Goal: Navigation & Orientation: Find specific page/section

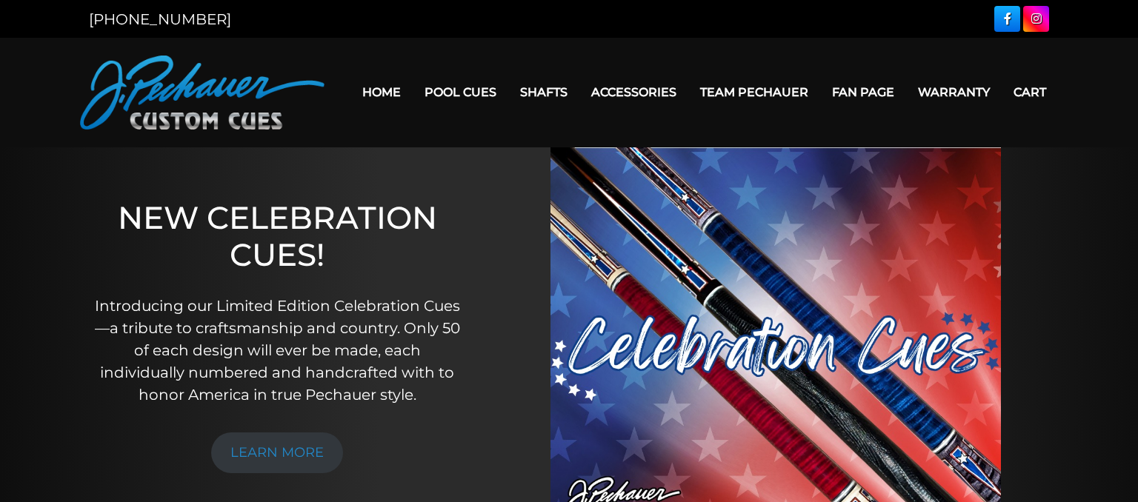
click at [1021, 93] on link "Cart" at bounding box center [1030, 92] width 56 height 38
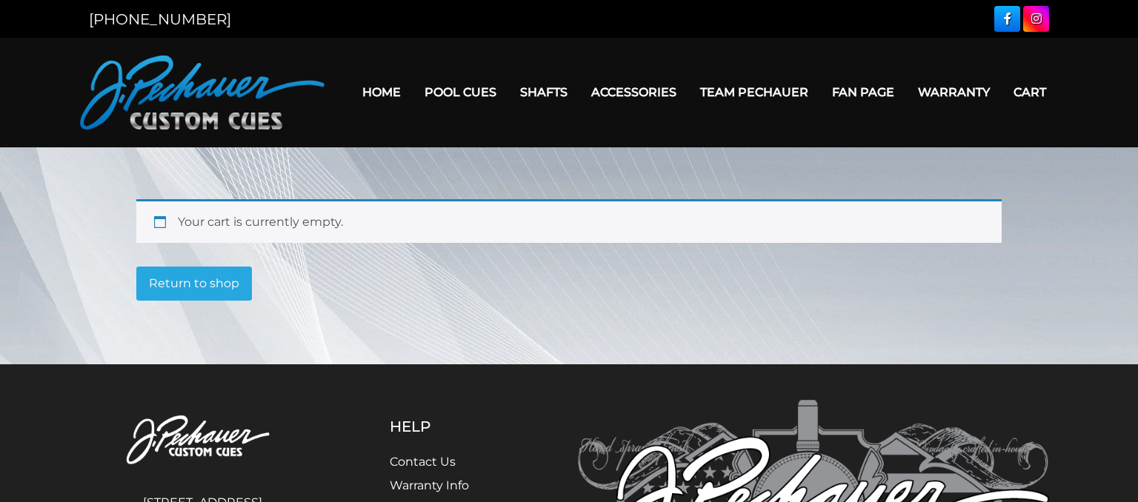
click at [959, 91] on link "Warranty" at bounding box center [954, 92] width 96 height 38
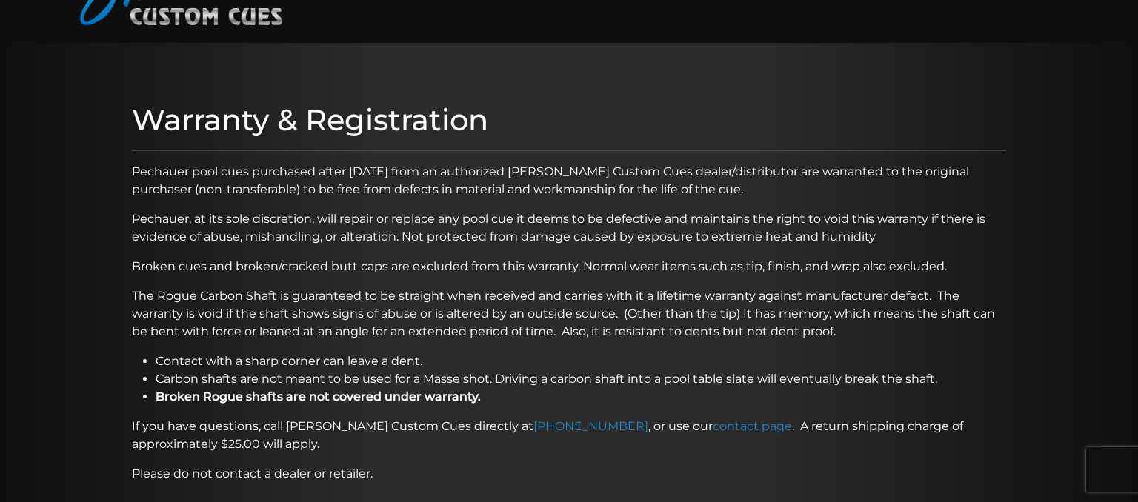
scroll to position [339, 0]
